Goal: Information Seeking & Learning: Learn about a topic

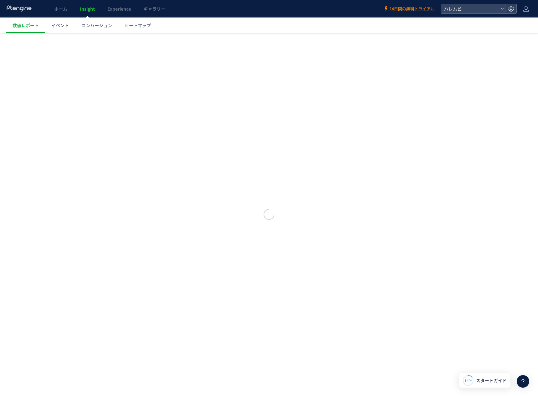
click at [330, 75] on div at bounding box center [269, 215] width 538 height 364
click at [59, 31] on link "イベント" at bounding box center [60, 26] width 30 height 16
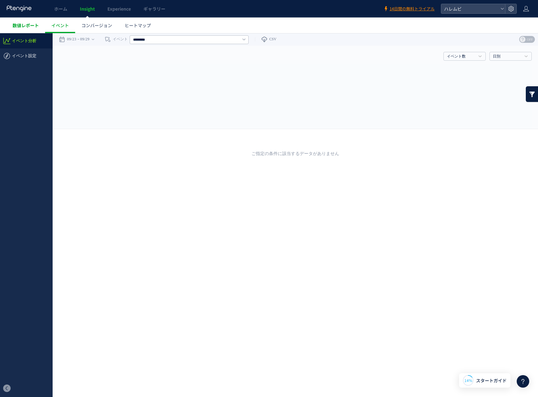
click at [31, 29] on link "数値レポート" at bounding box center [25, 26] width 39 height 16
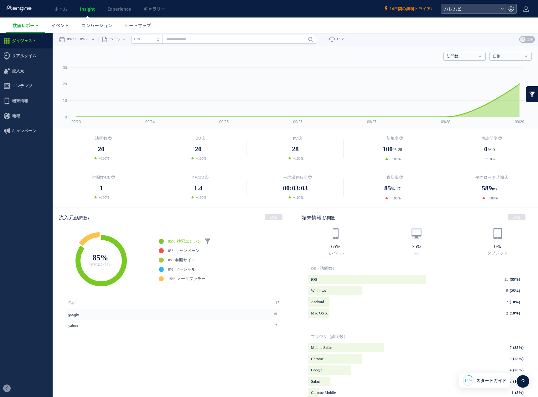
click at [426, 10] on span "14日間の無料トライアル" at bounding box center [411, 9] width 45 height 6
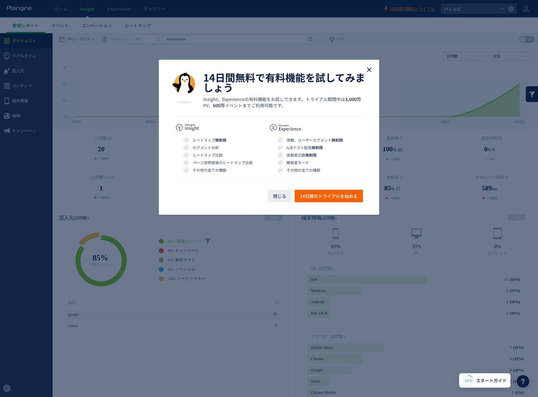
drag, startPoint x: 367, startPoint y: 37, endPoint x: 367, endPoint y: 70, distance: 33.2
click at [367, 70] on icon "close" at bounding box center [369, 70] width 8 height 8
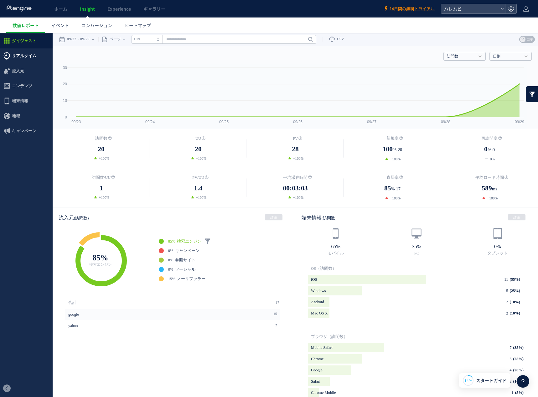
click at [30, 60] on span "リアルタイム" at bounding box center [24, 56] width 24 height 15
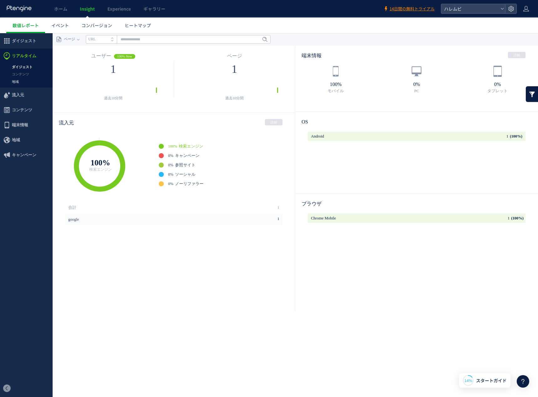
click at [21, 78] on link "地域" at bounding box center [26, 81] width 53 height 7
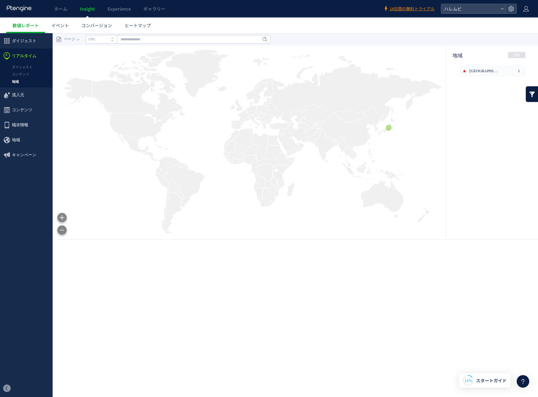
click at [22, 74] on link "コンテンツ" at bounding box center [26, 74] width 53 height 7
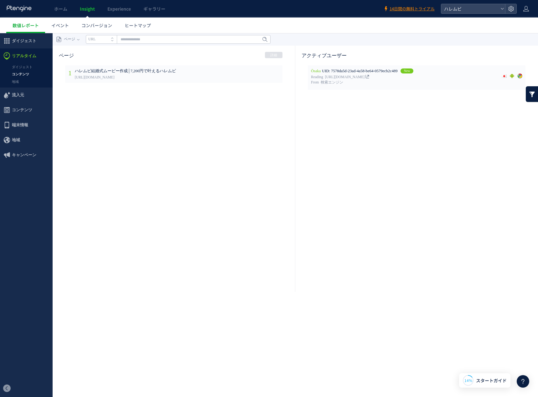
click at [24, 66] on link "ダイジェスト" at bounding box center [26, 67] width 53 height 7
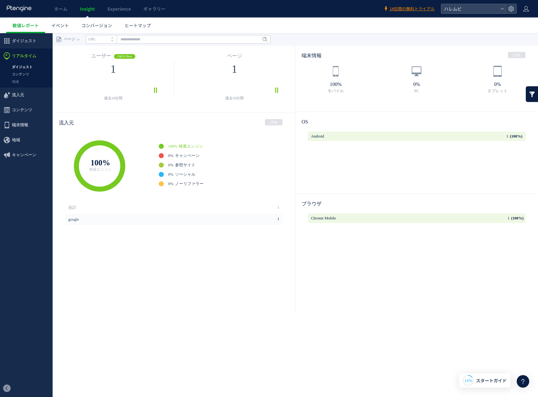
click at [24, 72] on link "コンテンツ" at bounding box center [26, 74] width 53 height 7
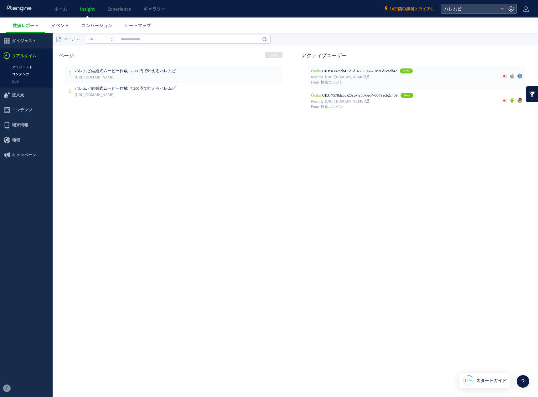
click at [25, 64] on link "ダイジェスト" at bounding box center [26, 67] width 53 height 7
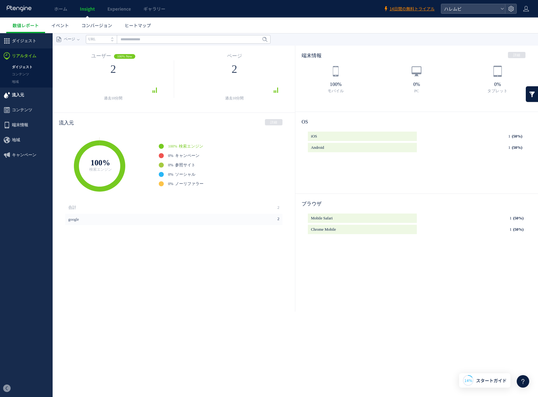
click at [22, 93] on span "流入元" at bounding box center [18, 95] width 12 height 15
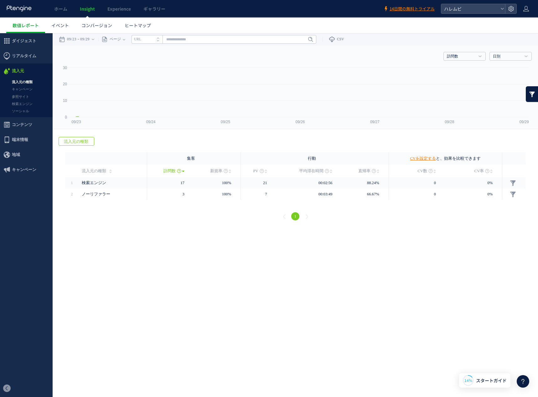
click at [20, 82] on link "流入元の種類" at bounding box center [26, 82] width 53 height 7
click at [21, 90] on link "キャンペーン" at bounding box center [26, 89] width 53 height 7
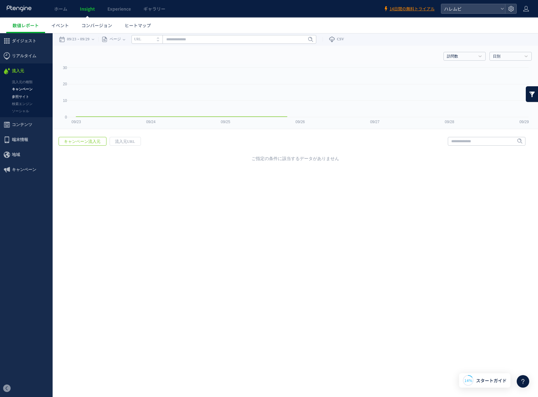
click at [21, 95] on link "参照サイト" at bounding box center [26, 96] width 53 height 7
click at [22, 109] on link "ソーシャル" at bounding box center [26, 111] width 53 height 7
click at [27, 27] on div at bounding box center [269, 198] width 538 height 397
click at [51, 24] on link "イベント" at bounding box center [60, 26] width 30 height 16
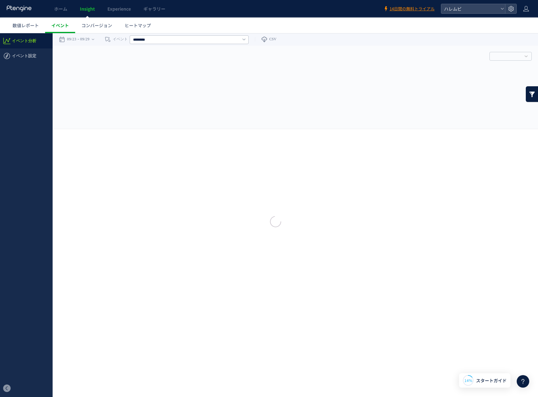
click at [23, 10] on div at bounding box center [269, 198] width 538 height 397
click at [24, 9] on use at bounding box center [19, 8] width 25 height 6
